Goal: Task Accomplishment & Management: Complete application form

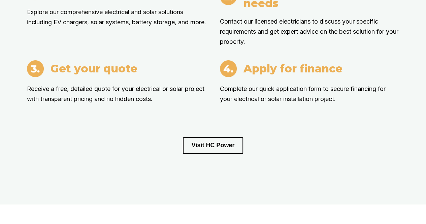
scroll to position [730, 0]
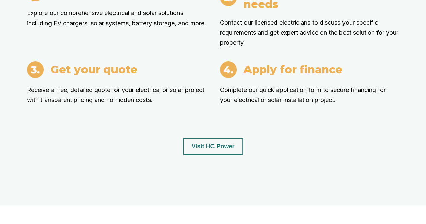
click at [215, 144] on button "Visit HC Power" at bounding box center [213, 146] width 61 height 17
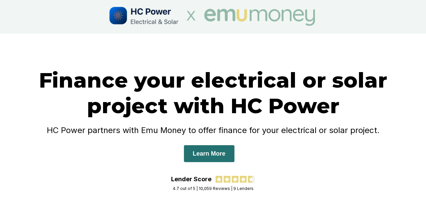
click at [207, 157] on button "Learn More" at bounding box center [209, 153] width 50 height 17
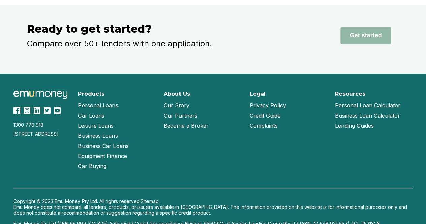
scroll to position [1370, 0]
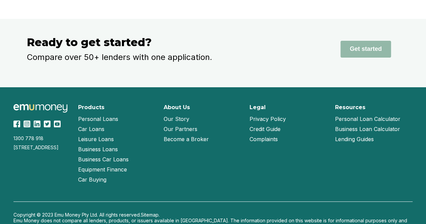
click at [172, 123] on link "Our Story" at bounding box center [177, 119] width 26 height 10
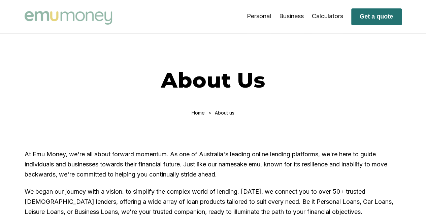
click at [366, 20] on button "Get a quote" at bounding box center [376, 16] width 50 height 17
